Goal: Task Accomplishment & Management: Manage account settings

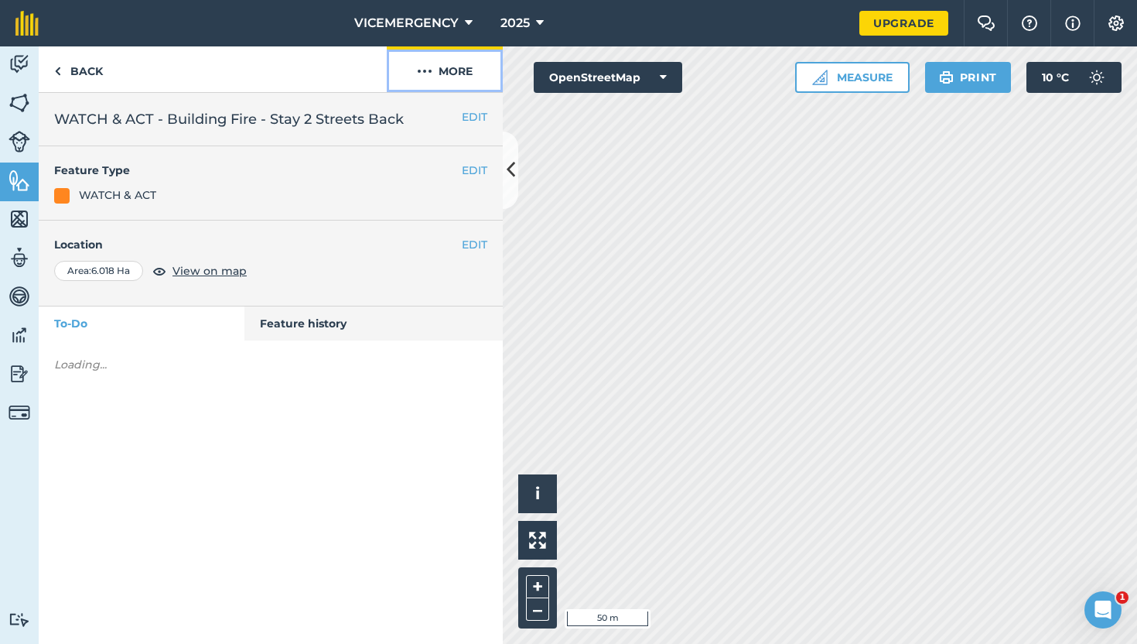
click at [457, 65] on button "More" at bounding box center [445, 69] width 116 height 46
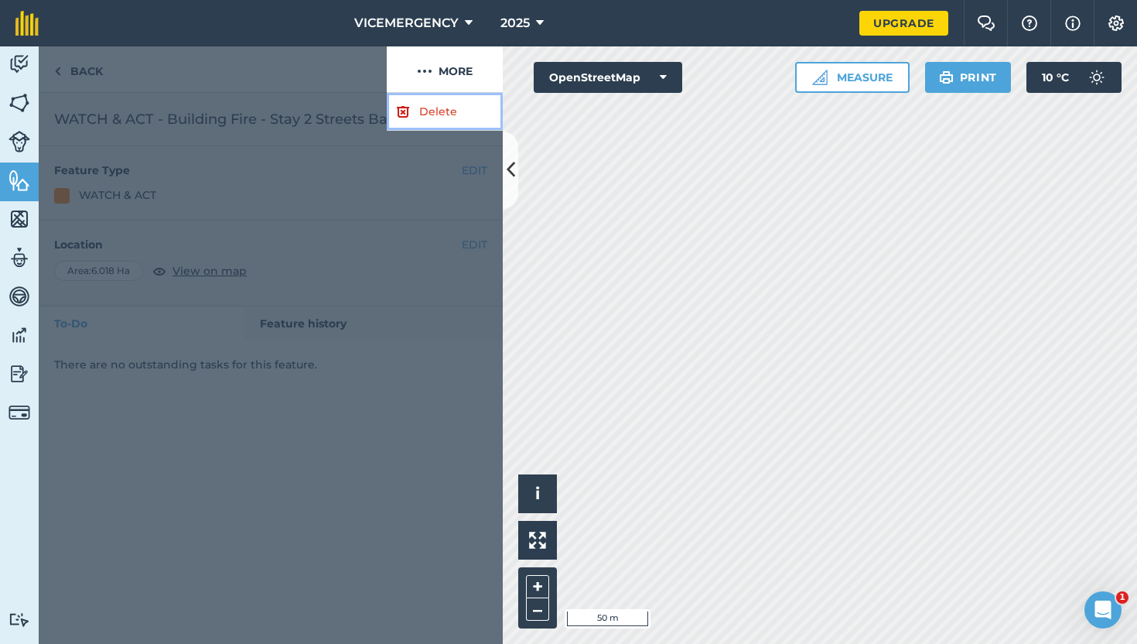
click at [429, 106] on link "Delete" at bounding box center [445, 112] width 116 height 38
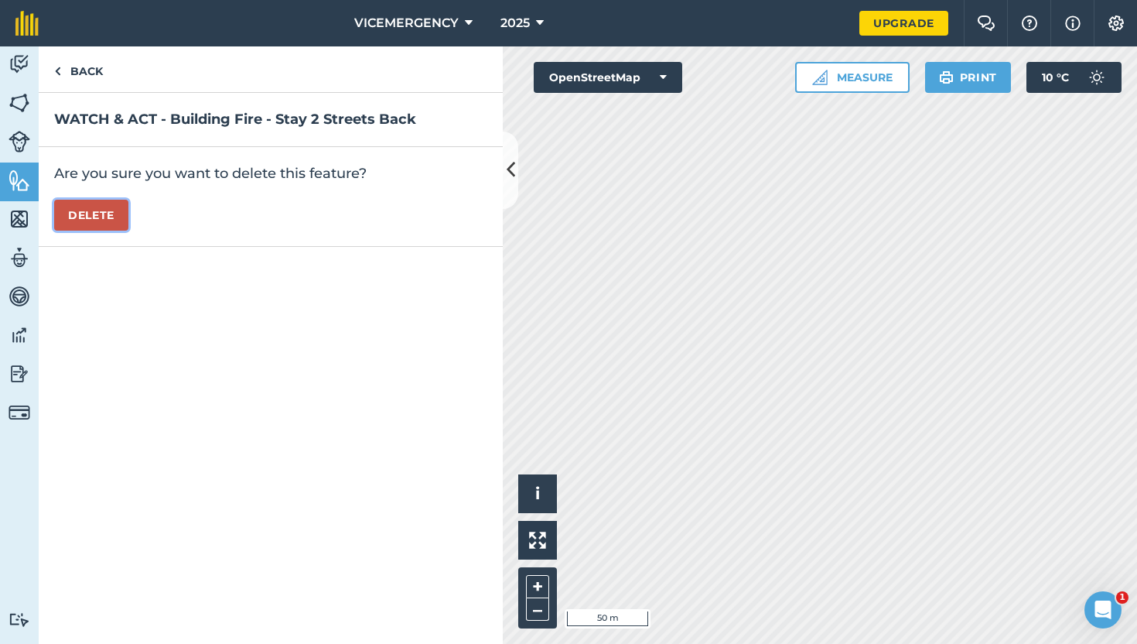
click at [85, 211] on button "Delete" at bounding box center [91, 215] width 74 height 31
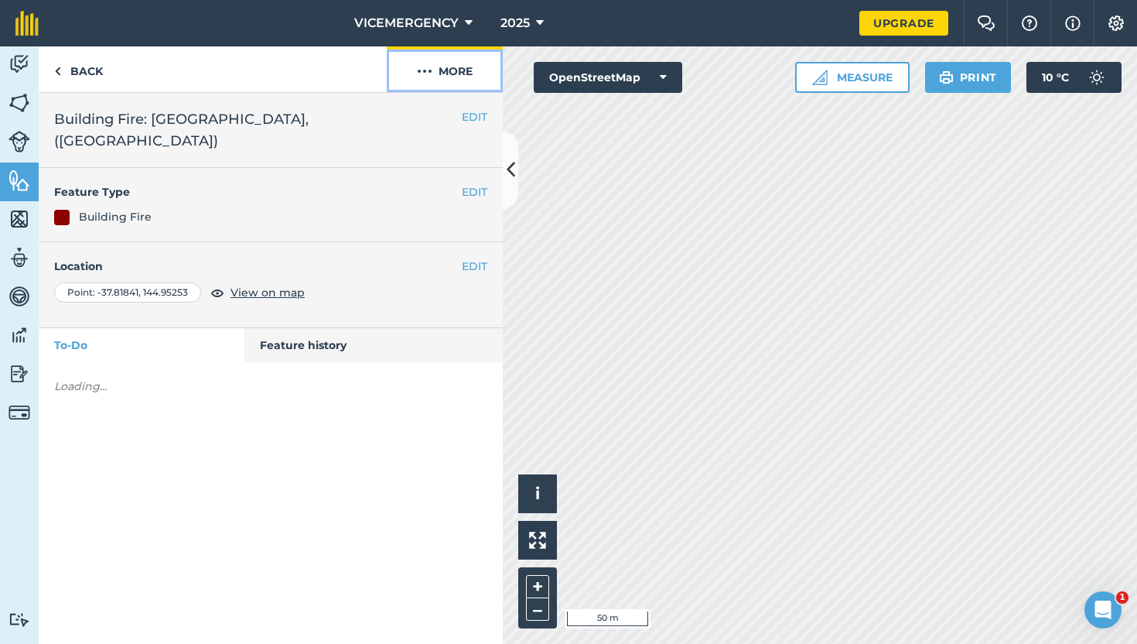
click at [451, 73] on button "More" at bounding box center [445, 69] width 116 height 46
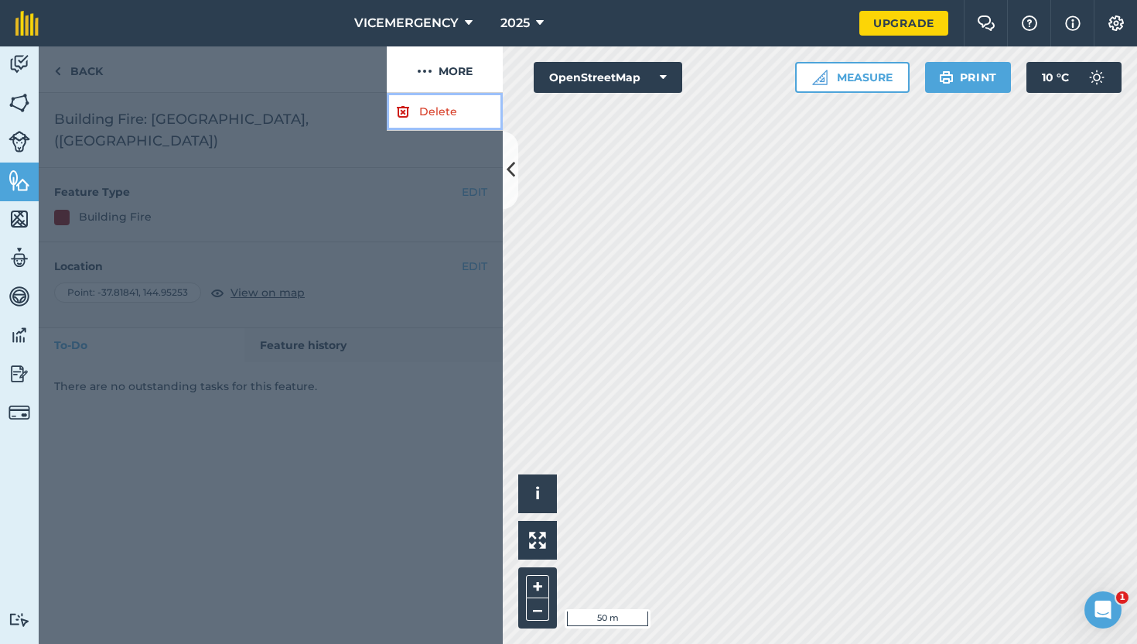
click at [392, 125] on link "Delete" at bounding box center [445, 112] width 116 height 38
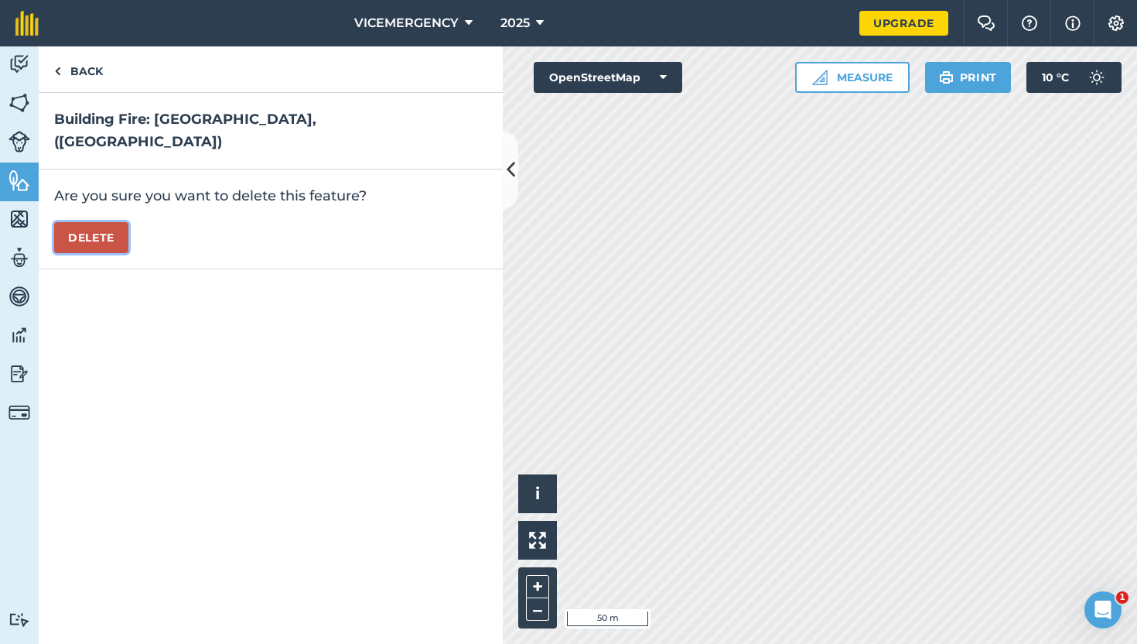
click at [114, 222] on button "Delete" at bounding box center [91, 237] width 74 height 31
